Goal: Task Accomplishment & Management: Use online tool/utility

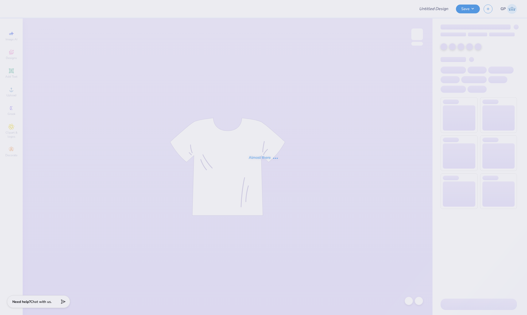
type input "gamma phi beta parents weekend"
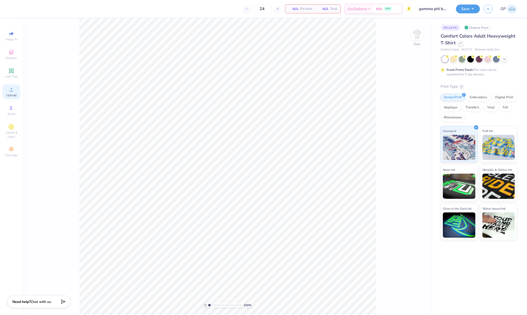
click at [11, 92] on circle at bounding box center [11, 91] width 3 height 3
click at [413, 143] on input "14.17" at bounding box center [414, 143] width 18 height 7
type input "12.00"
type input "12.65"
click at [414, 143] on input "12.00" at bounding box center [414, 143] width 18 height 7
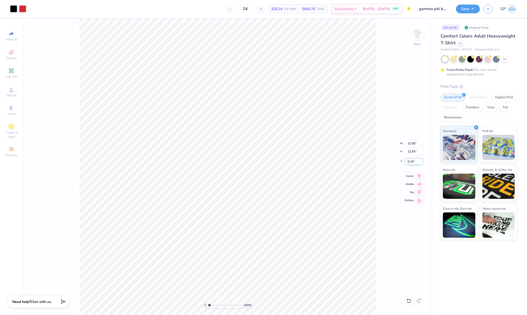
click at [413, 159] on input "6.18" at bounding box center [414, 161] width 18 height 7
type input "3.00"
click at [468, 8] on button "Save" at bounding box center [468, 8] width 24 height 9
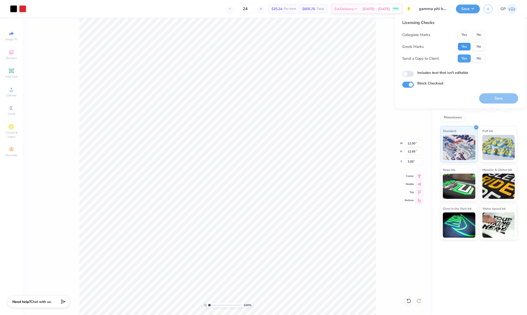
click at [465, 46] on button "Yes" at bounding box center [464, 47] width 13 height 8
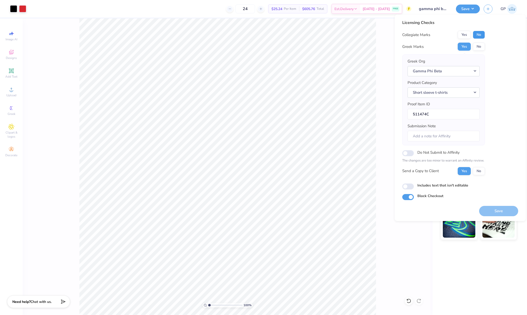
click at [479, 36] on button "No" at bounding box center [479, 35] width 12 height 8
click at [405, 187] on input "Includes text that isn't editable" at bounding box center [408, 187] width 12 height 6
checkbox input "true"
click at [490, 211] on button "Save" at bounding box center [498, 211] width 39 height 10
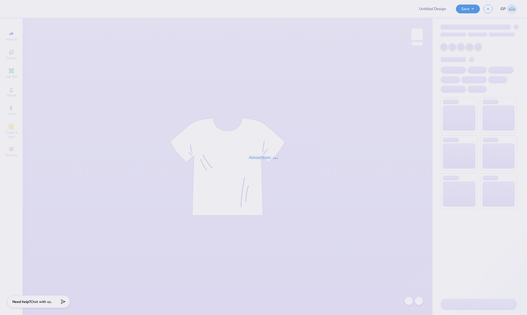
type input "Merch for Tau Kappa Epsilon"
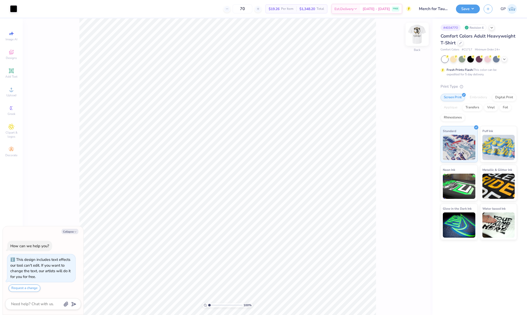
click at [419, 34] on img at bounding box center [417, 34] width 20 height 20
type textarea "x"
type input "1.50"
type input "0.66"
type input "16.17"
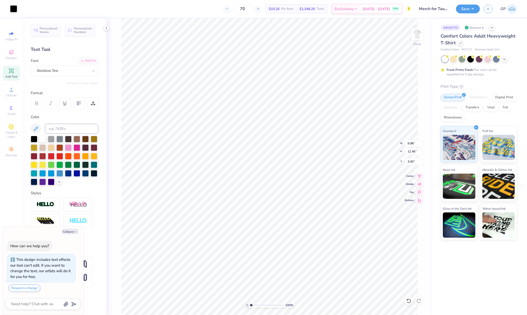
type textarea "x"
type input "9.98"
type input "12.46"
type input "3.00"
type textarea "x"
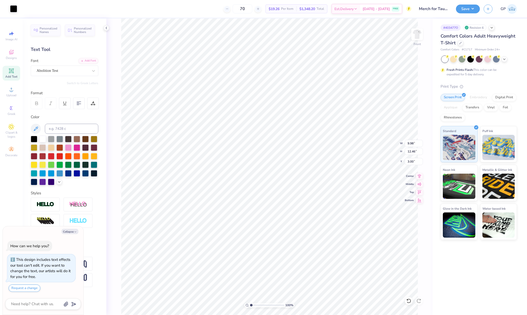
type input "2.94"
type input "2.07"
type input "15.21"
type textarea "x"
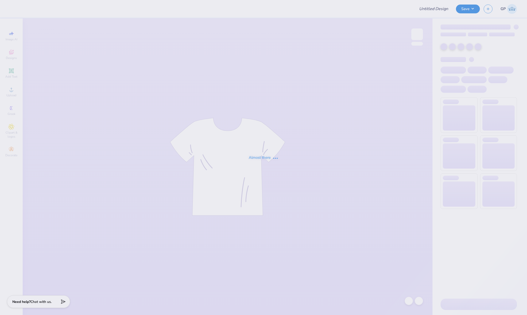
type input "Merch for Tau Kappa Epsilon"
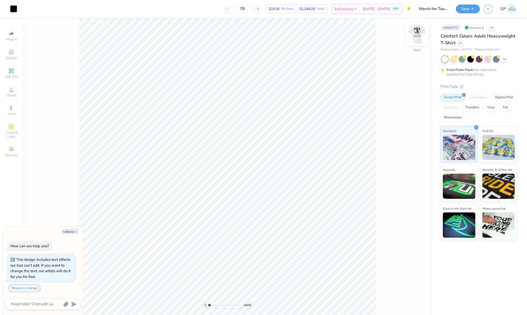
click at [416, 33] on img at bounding box center [417, 34] width 20 height 20
click at [12, 94] on span "Upload" at bounding box center [11, 95] width 10 height 4
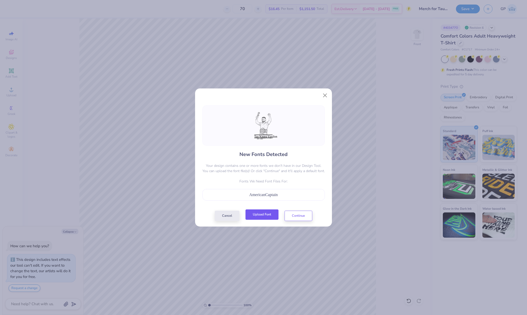
click at [265, 213] on button "Upload Font" at bounding box center [262, 215] width 33 height 10
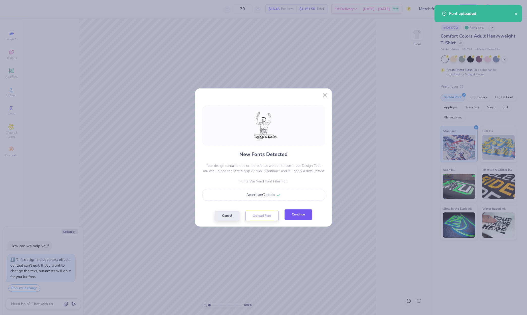
click at [292, 217] on button "Continue" at bounding box center [299, 215] width 28 height 10
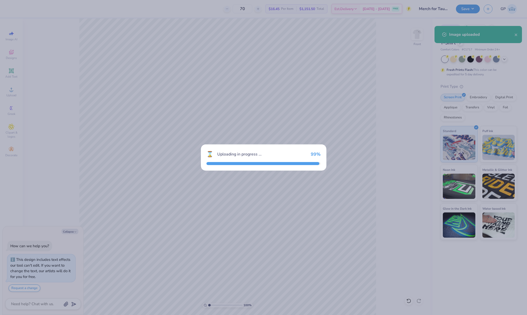
type textarea "x"
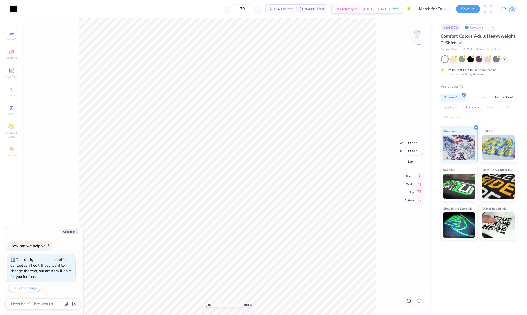
click at [415, 150] on input "19.83" at bounding box center [414, 151] width 18 height 7
type input "15"
type textarea "x"
type input "10.03"
type input "15.00"
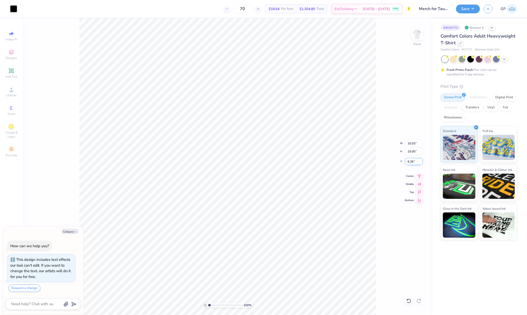
click at [411, 162] on input "6.26" at bounding box center [414, 161] width 18 height 7
type input "3"
type textarea "x"
type input "3.00"
click at [460, 7] on button "Save" at bounding box center [468, 8] width 24 height 9
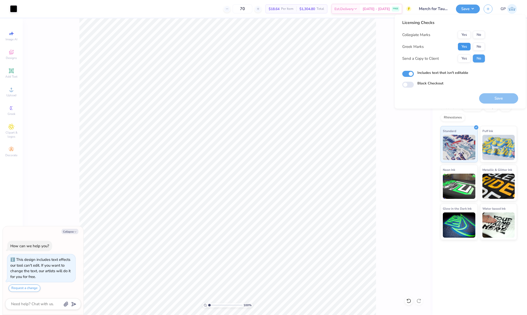
click at [467, 46] on button "Yes" at bounding box center [464, 47] width 13 height 8
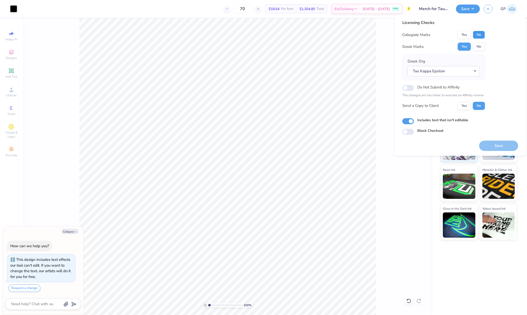
click at [477, 36] on button "No" at bounding box center [479, 35] width 12 height 8
click at [492, 143] on button "Save" at bounding box center [498, 146] width 39 height 10
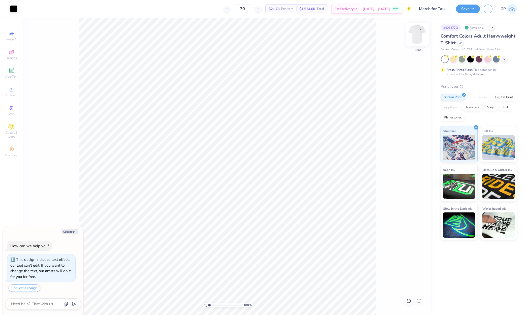
click at [415, 32] on img at bounding box center [417, 34] width 20 height 20
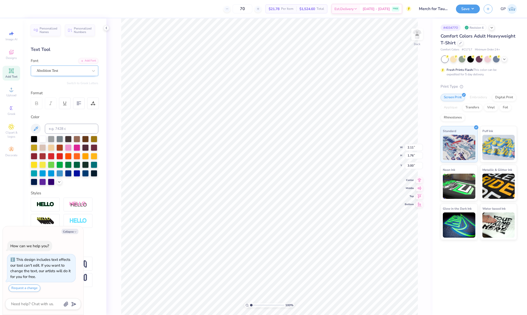
click at [82, 71] on div "Abolition Test" at bounding box center [62, 71] width 53 height 8
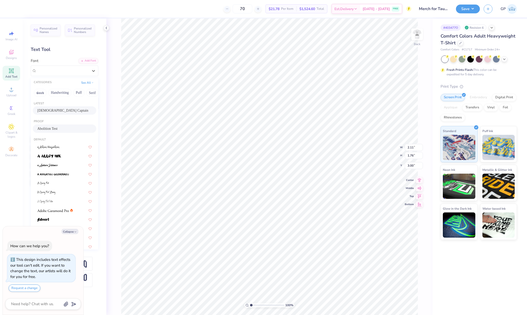
click at [66, 108] on div "[DEMOGRAPHIC_DATA] Captain" at bounding box center [64, 110] width 54 height 5
type textarea "x"
type input "2.60"
type input "1.68"
type input "3.04"
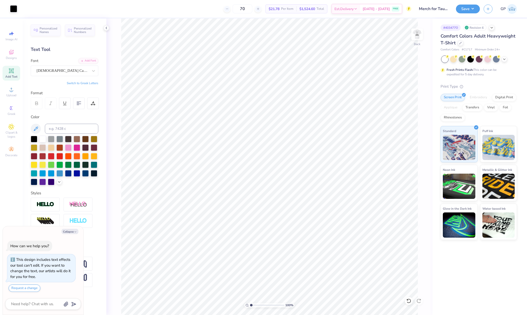
type textarea "x"
click at [410, 142] on input "2.60" at bounding box center [414, 143] width 18 height 7
type input "3"
type textarea "x"
type input "3.00"
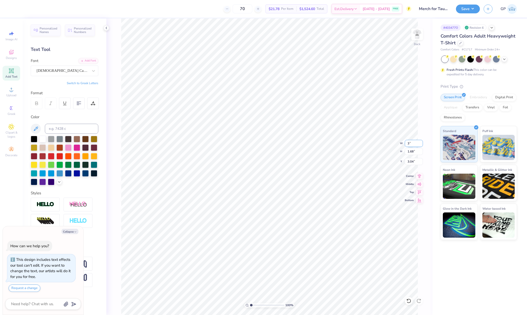
type input "1.94"
click at [410, 163] on input "2.91" at bounding box center [414, 161] width 18 height 7
type input "3.00"
click at [463, 11] on button "Save" at bounding box center [468, 8] width 24 height 9
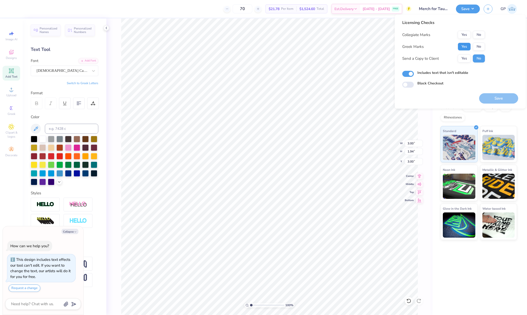
click at [465, 44] on button "Yes" at bounding box center [464, 47] width 13 height 8
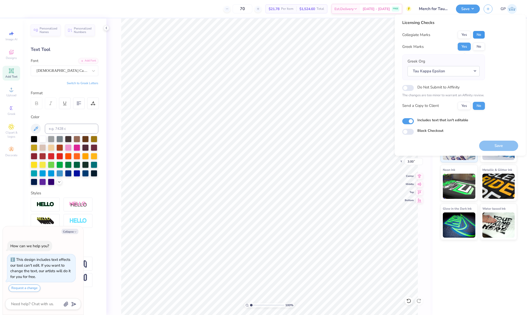
click at [481, 35] on button "No" at bounding box center [479, 35] width 12 height 8
click at [470, 108] on button "Yes" at bounding box center [464, 106] width 13 height 8
click at [494, 146] on button "Save" at bounding box center [498, 146] width 39 height 10
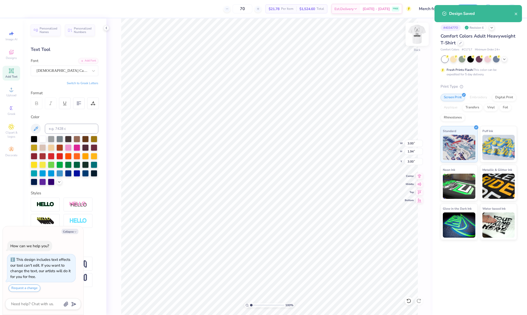
click at [414, 34] on img at bounding box center [417, 34] width 20 height 20
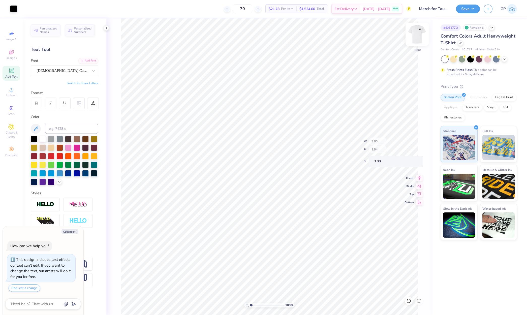
type textarea "x"
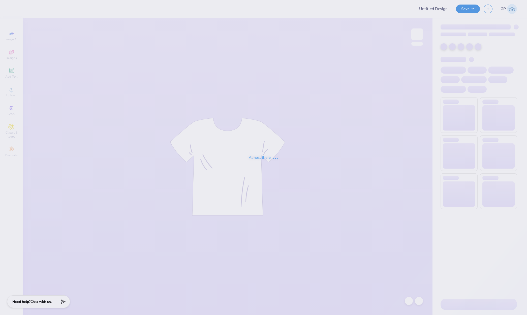
type input "Sigma Phi Delta PR Merch"
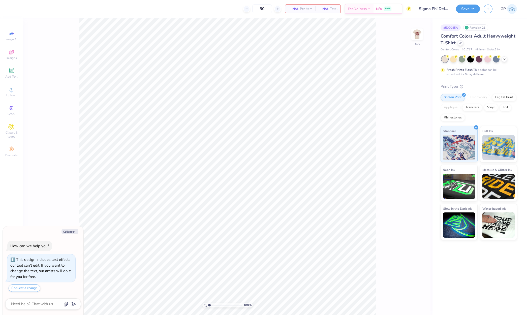
type textarea "x"
click at [210, 305] on div "100 %" at bounding box center [228, 305] width 50 height 5
drag, startPoint x: 210, startPoint y: 305, endPoint x: 215, endPoint y: 305, distance: 5.0
click at [215, 305] on input "range" at bounding box center [225, 305] width 34 height 5
type input "4.43"
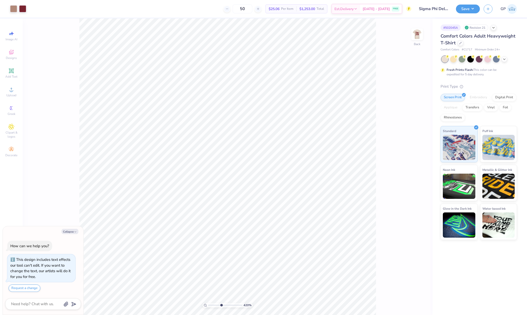
type textarea "x"
drag, startPoint x: 218, startPoint y: 305, endPoint x: 229, endPoint y: 306, distance: 11.7
type input "6.81"
click at [229, 306] on input "range" at bounding box center [225, 305] width 34 height 5
type textarea "x"
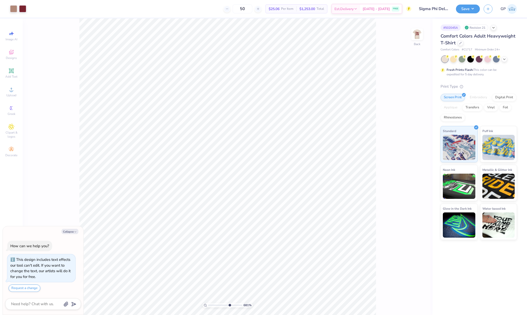
type input "6.81"
click at [417, 37] on img at bounding box center [417, 34] width 20 height 20
type textarea "x"
type input "6.81"
type textarea "x"
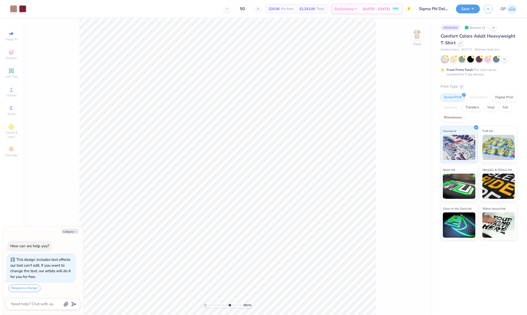
type input "6.81"
type textarea "x"
drag, startPoint x: 226, startPoint y: 307, endPoint x: 213, endPoint y: 304, distance: 13.8
click at [213, 304] on input "range" at bounding box center [225, 305] width 34 height 5
drag, startPoint x: 212, startPoint y: 304, endPoint x: 192, endPoint y: 301, distance: 19.9
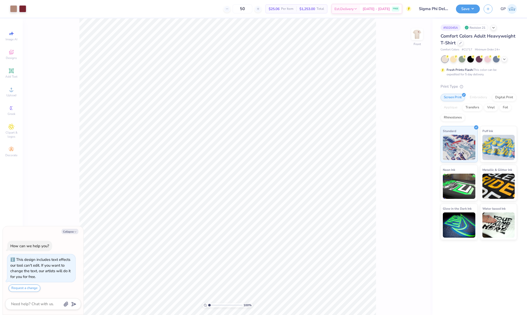
type input "1"
click at [208, 303] on input "range" at bounding box center [225, 305] width 34 height 5
click at [13, 91] on icon at bounding box center [12, 90] width 4 height 4
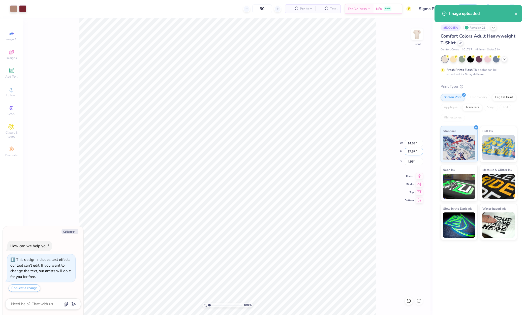
type textarea "x"
click at [413, 153] on input "17.57" at bounding box center [414, 151] width 18 height 7
type input "15"
click at [413, 159] on input "4.96" at bounding box center [414, 161] width 18 height 7
type textarea "x"
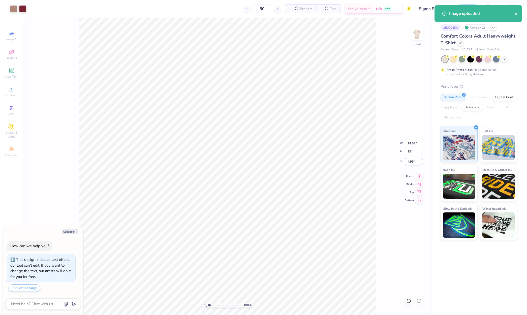
type input "12.41"
type input "15.00"
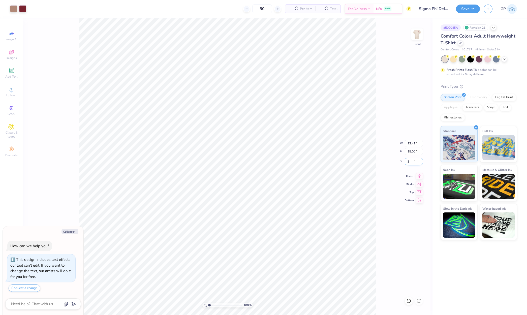
type input "3"
type textarea "x"
type input "3.00"
click at [418, 36] on img at bounding box center [417, 34] width 20 height 20
click at [418, 38] on img at bounding box center [417, 34] width 20 height 20
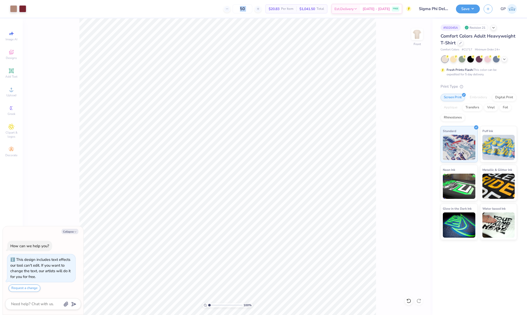
drag, startPoint x: 38, startPoint y: 7, endPoint x: 10, endPoint y: 15, distance: 29.1
click at [10, 15] on div "Art colors 50 $20.83 Per Item $1,041.50 Total Est. Delivery Sep 7 - 10 FREE Des…" at bounding box center [263, 9] width 527 height 18
click at [416, 37] on img at bounding box center [417, 34] width 20 height 20
click at [14, 91] on icon at bounding box center [11, 90] width 6 height 6
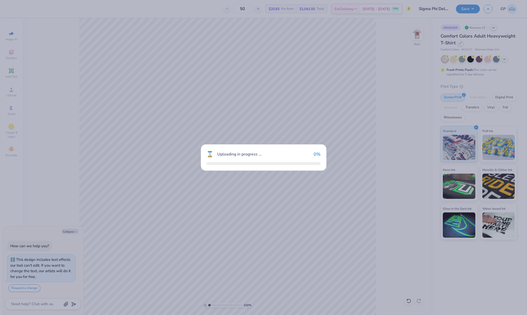
type textarea "x"
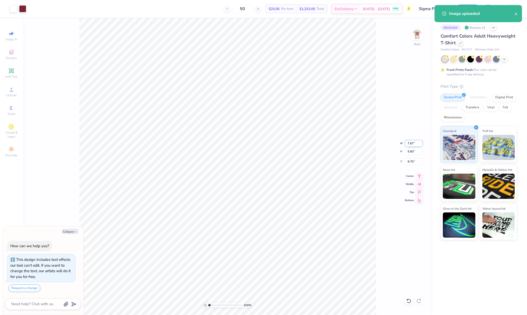
click at [412, 143] on input "7.67" at bounding box center [414, 143] width 18 height 7
type input "3.25"
type textarea "x"
type input "2.37"
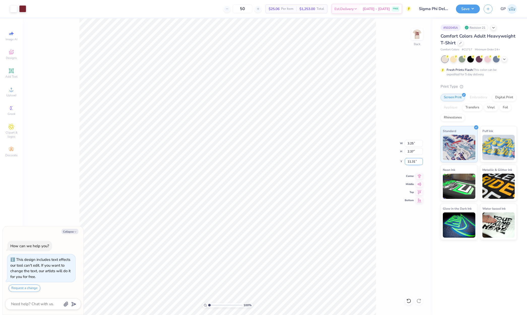
click at [411, 165] on input "11.31" at bounding box center [414, 161] width 18 height 7
type input "3"
type textarea "x"
type input "3.00"
click at [463, 9] on button "Save" at bounding box center [468, 8] width 24 height 9
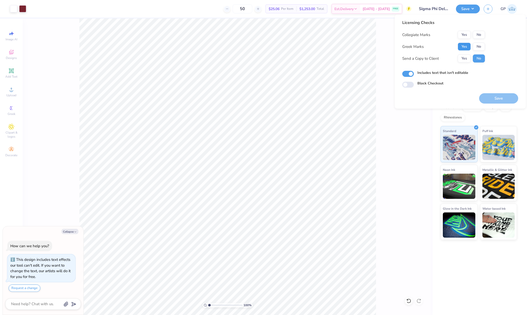
click at [465, 46] on button "Yes" at bounding box center [464, 47] width 13 height 8
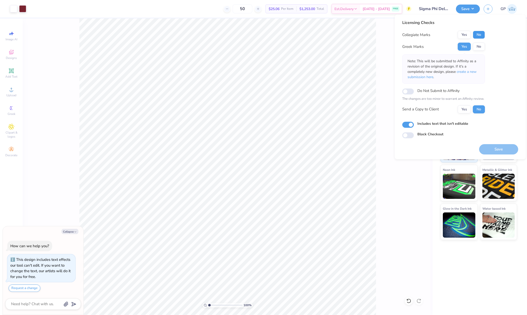
click at [476, 37] on button "No" at bounding box center [479, 35] width 12 height 8
click at [491, 150] on button "Save" at bounding box center [498, 149] width 39 height 10
type textarea "x"
